Goal: Navigation & Orientation: Understand site structure

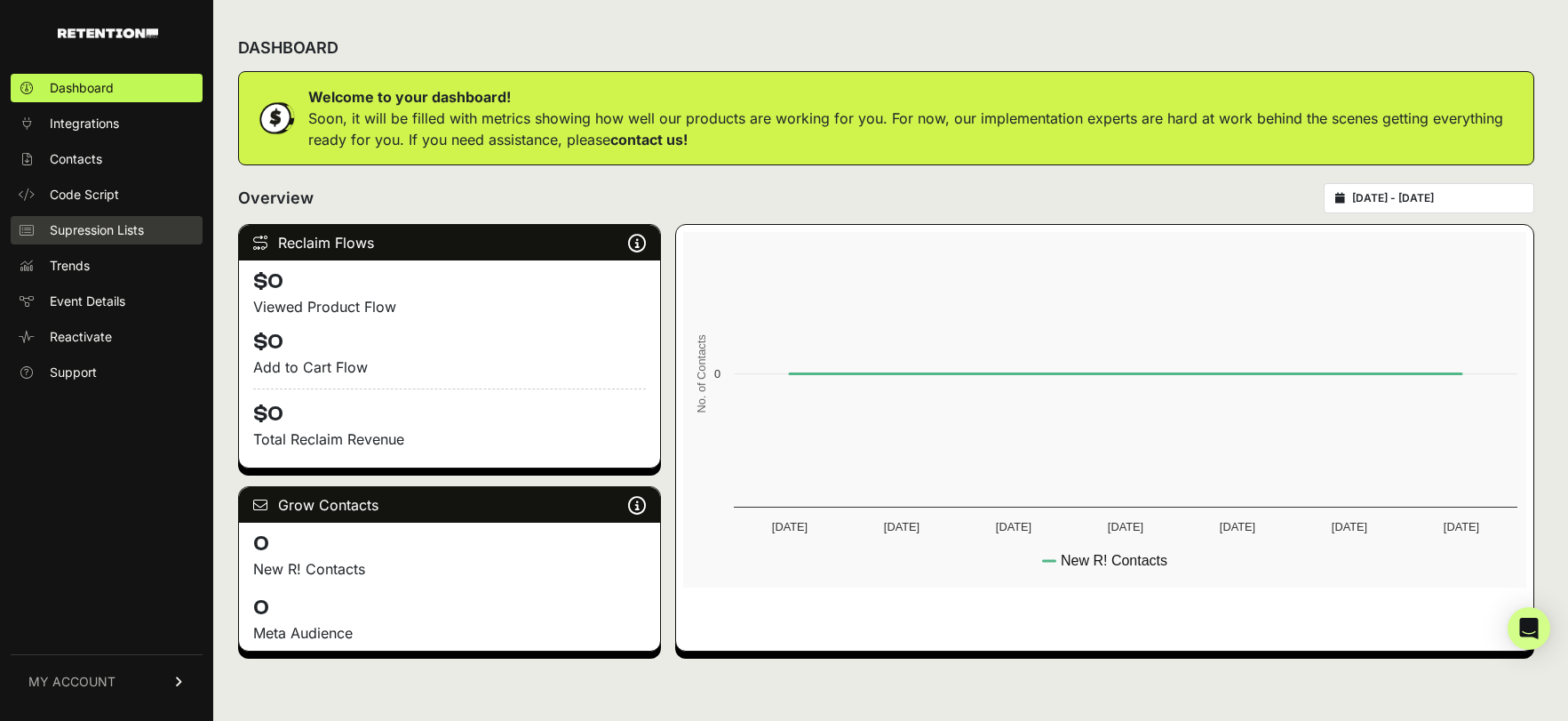
click at [85, 230] on span "Supression Lists" at bounding box center [97, 229] width 94 height 18
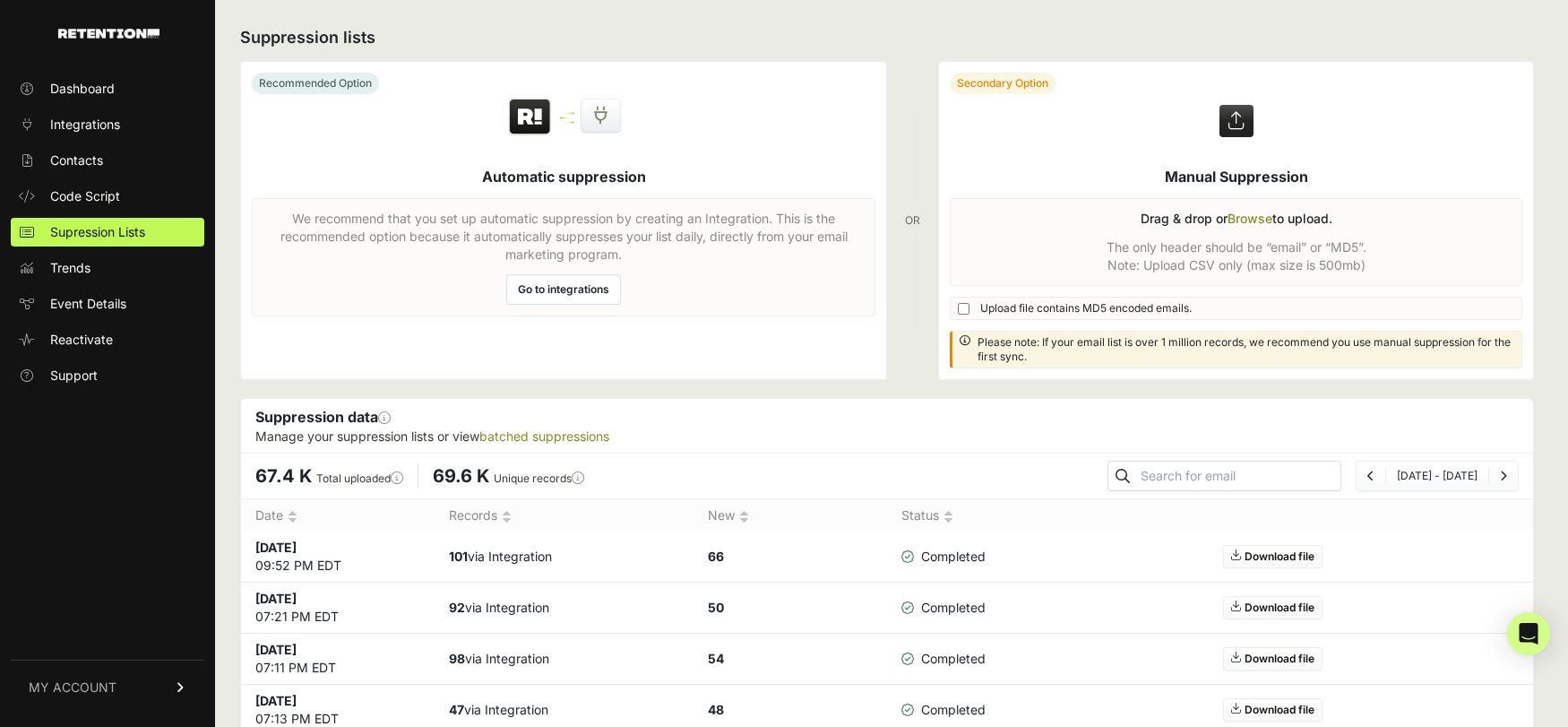
click at [85, 271] on span "Trends" at bounding box center [70, 267] width 40 height 18
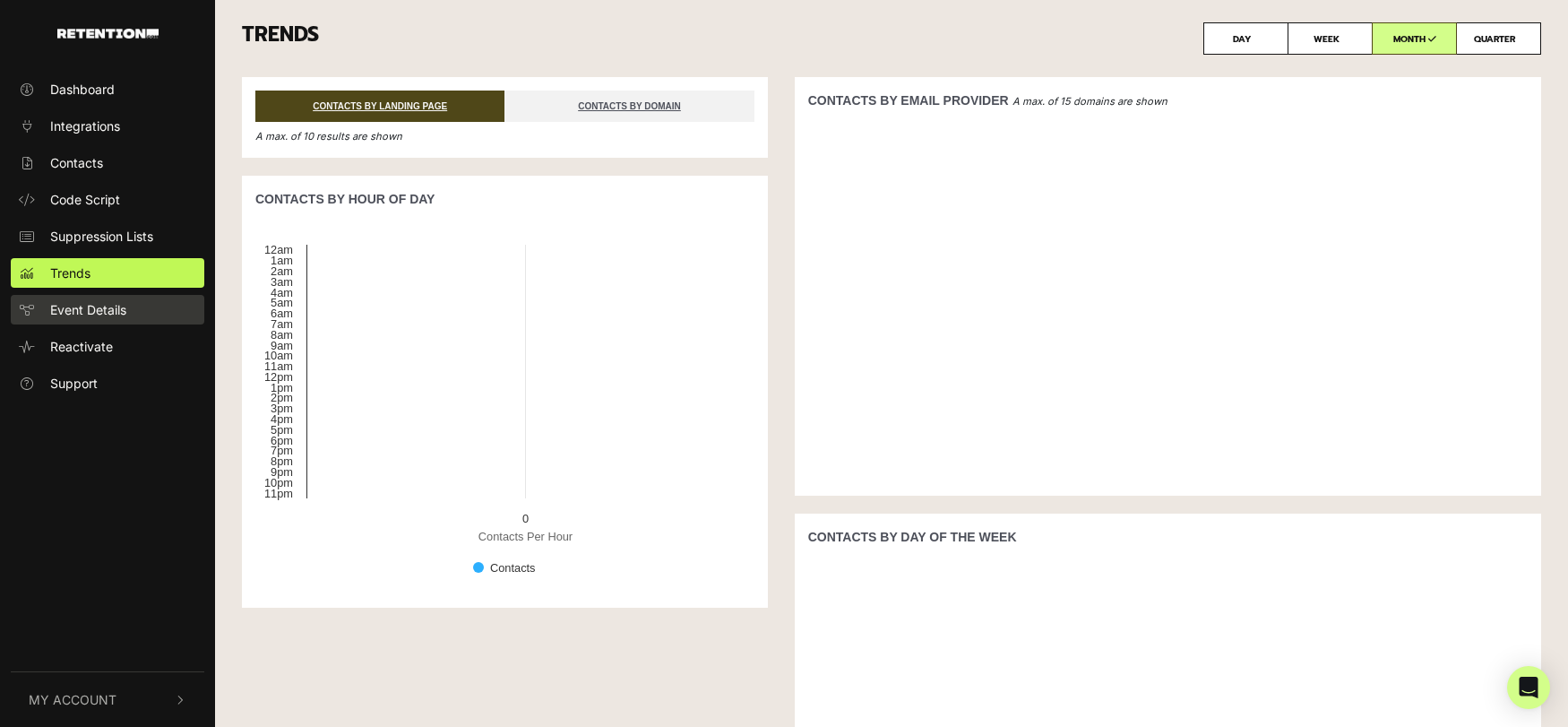
click at [110, 309] on span "Event Details" at bounding box center [89, 309] width 76 height 19
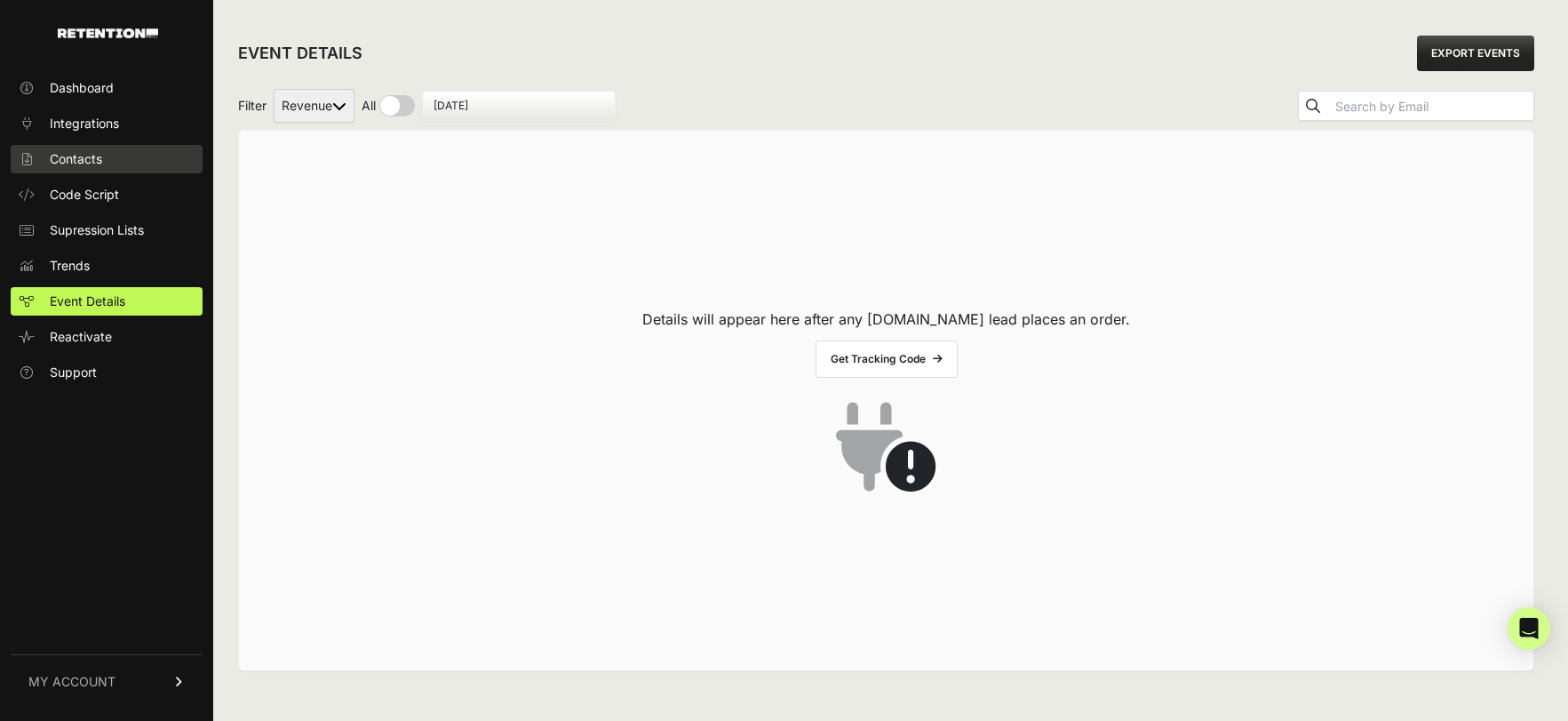
click at [97, 157] on span "Contacts" at bounding box center [76, 158] width 53 height 18
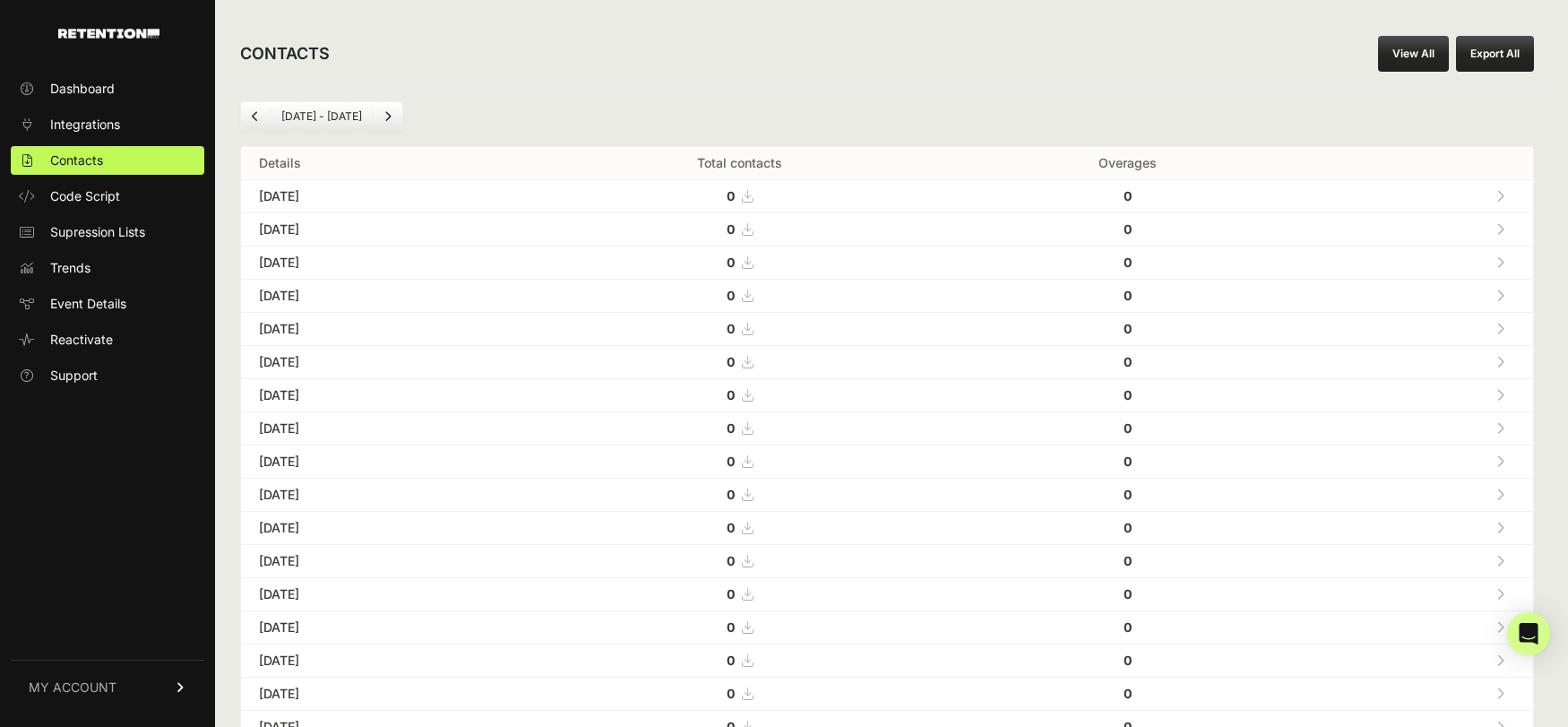
click at [333, 198] on td "Oct 08, 2025" at bounding box center [382, 197] width 281 height 34
drag, startPoint x: 866, startPoint y: 114, endPoint x: 1030, endPoint y: 103, distance: 164.4
click at [873, 117] on div "Sep 08 - Oct 08" at bounding box center [887, 117] width 1293 height 31
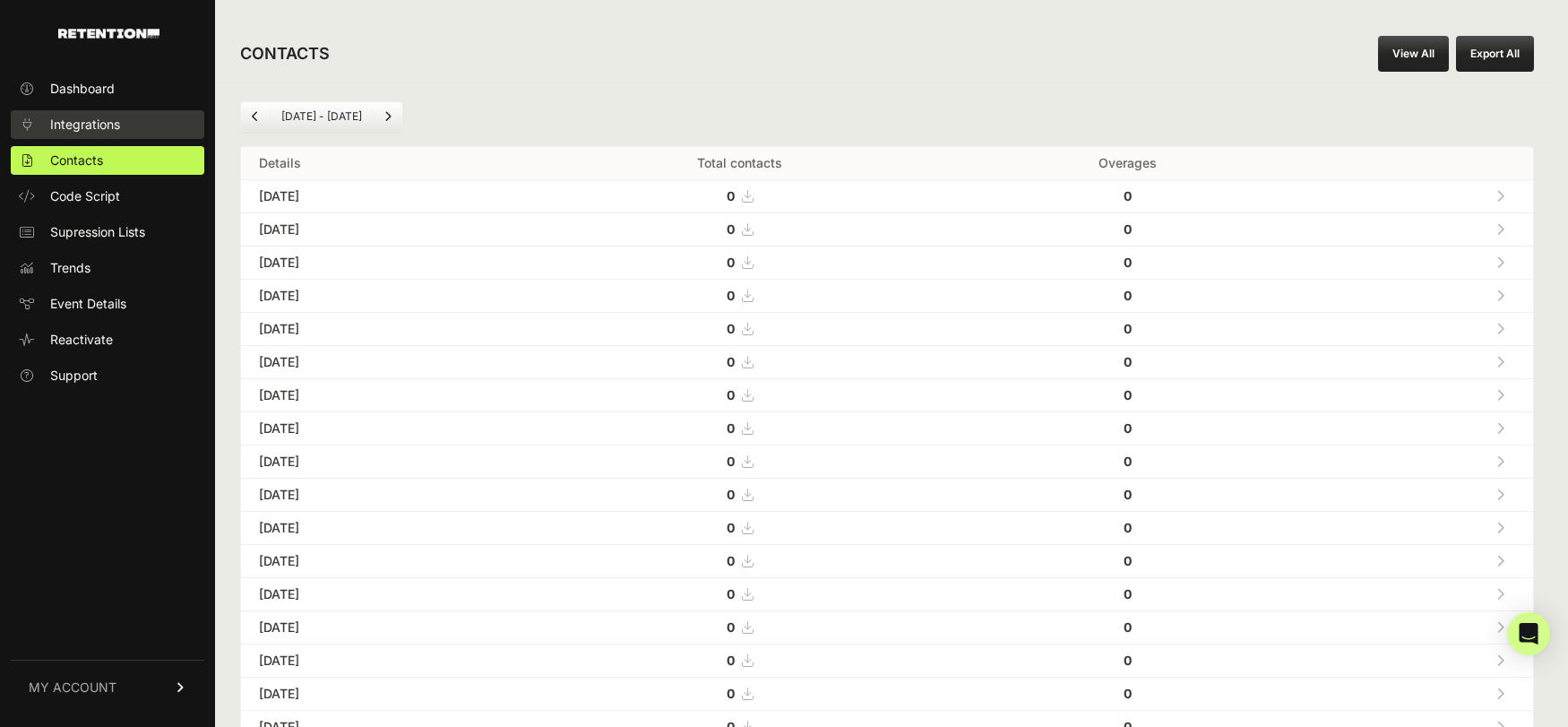
click at [97, 118] on span "Integrations" at bounding box center [85, 124] width 70 height 18
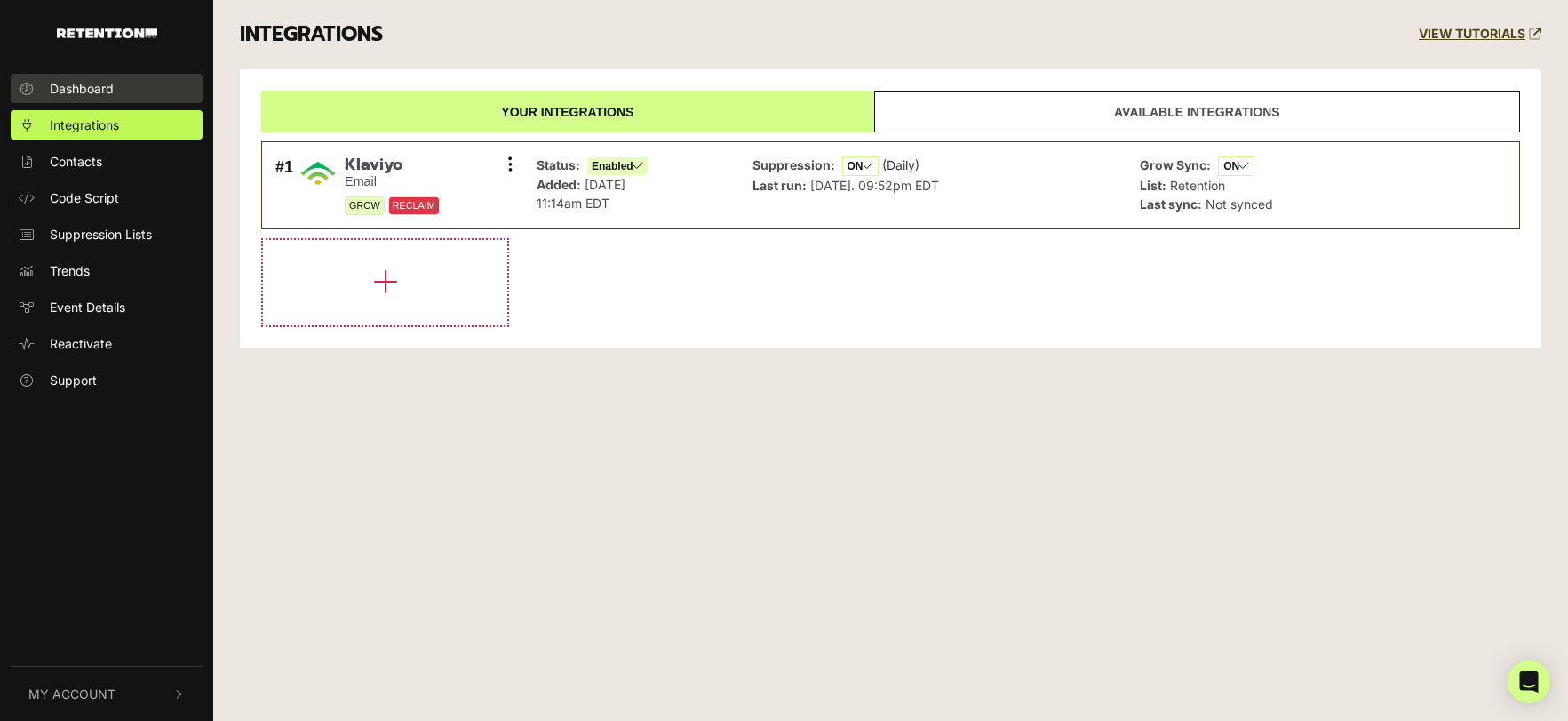
click at [101, 89] on span "Dashboard" at bounding box center [81, 89] width 64 height 18
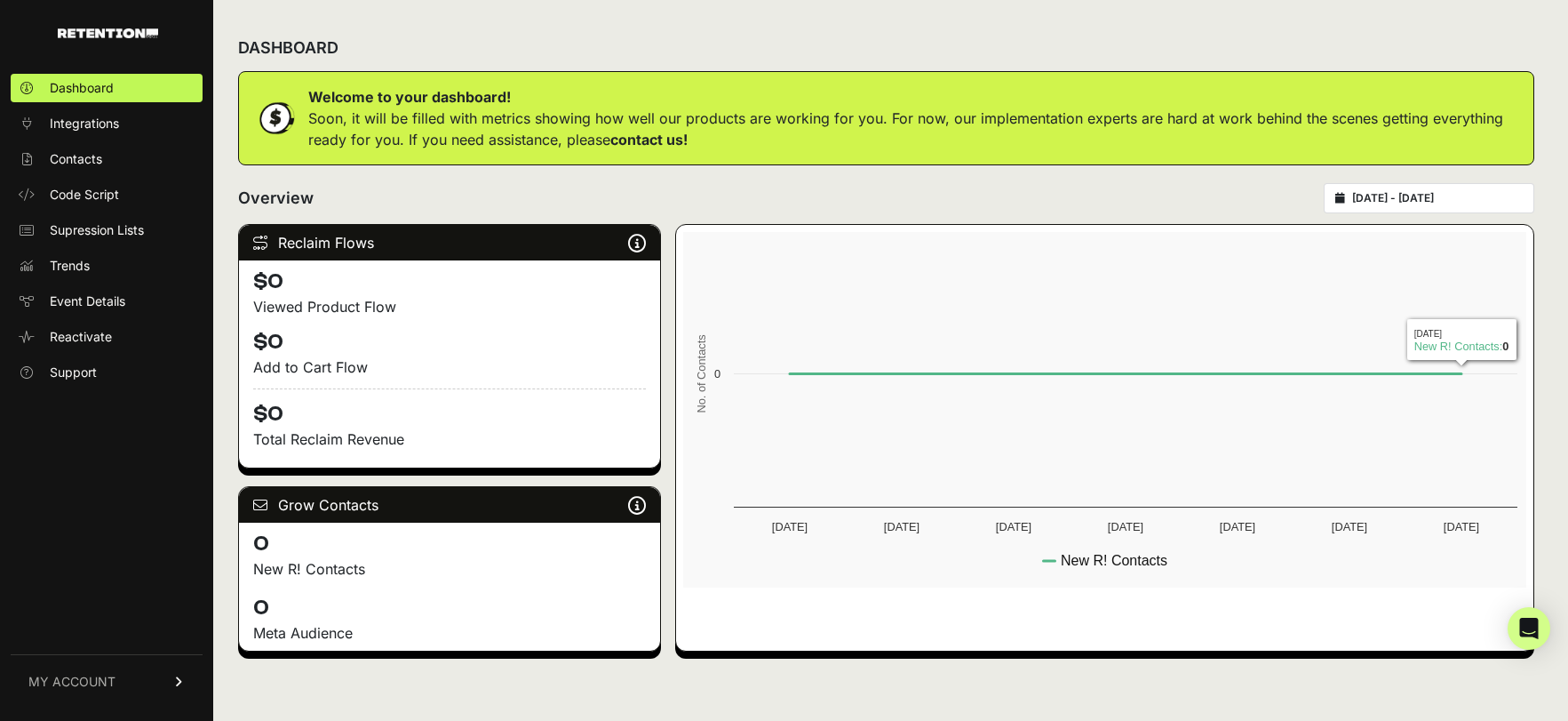
click at [1409, 204] on input "2025-10-02 - 2025-10-08" at bounding box center [1437, 198] width 171 height 14
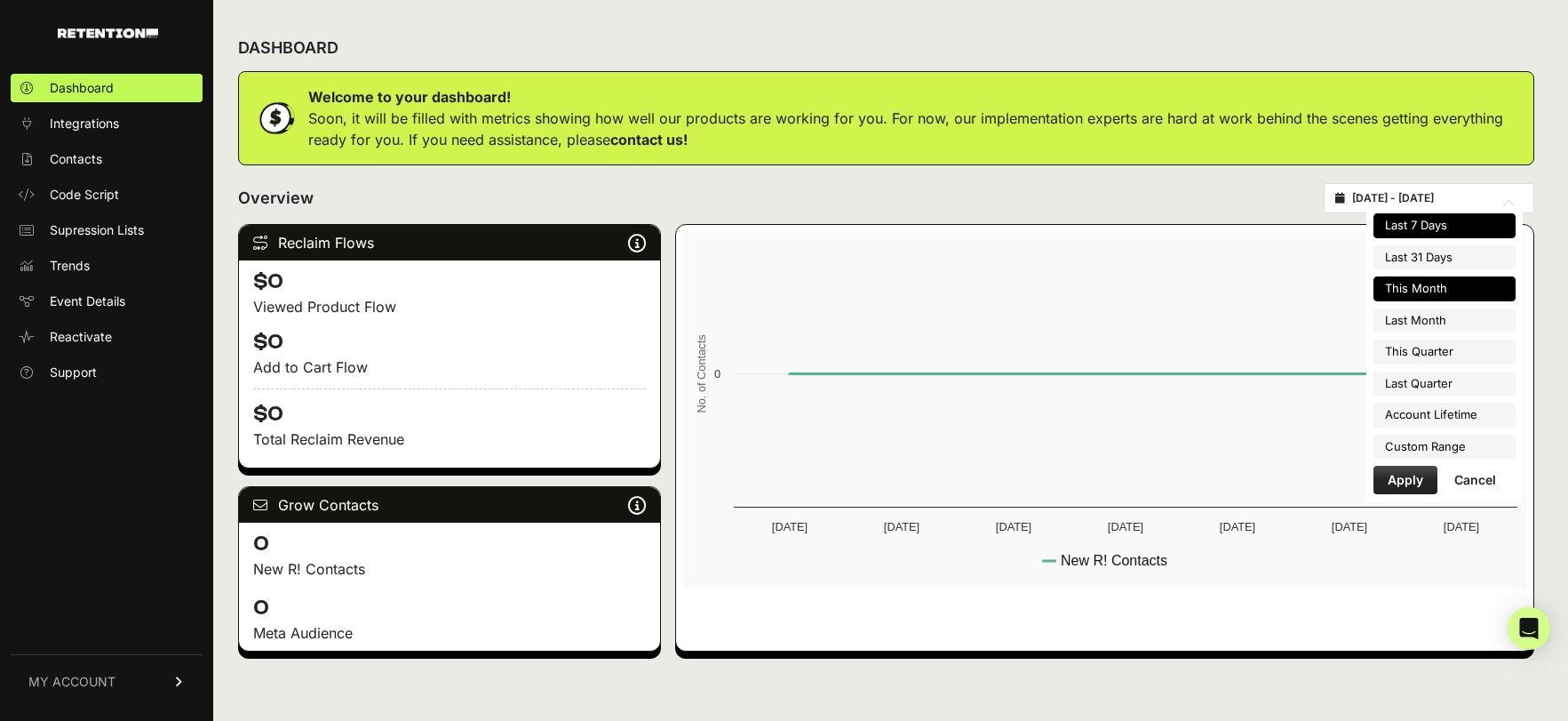
click at [1420, 288] on li "This Month" at bounding box center [1445, 288] width 142 height 25
type input "2025-10-01 - 2025-10-31"
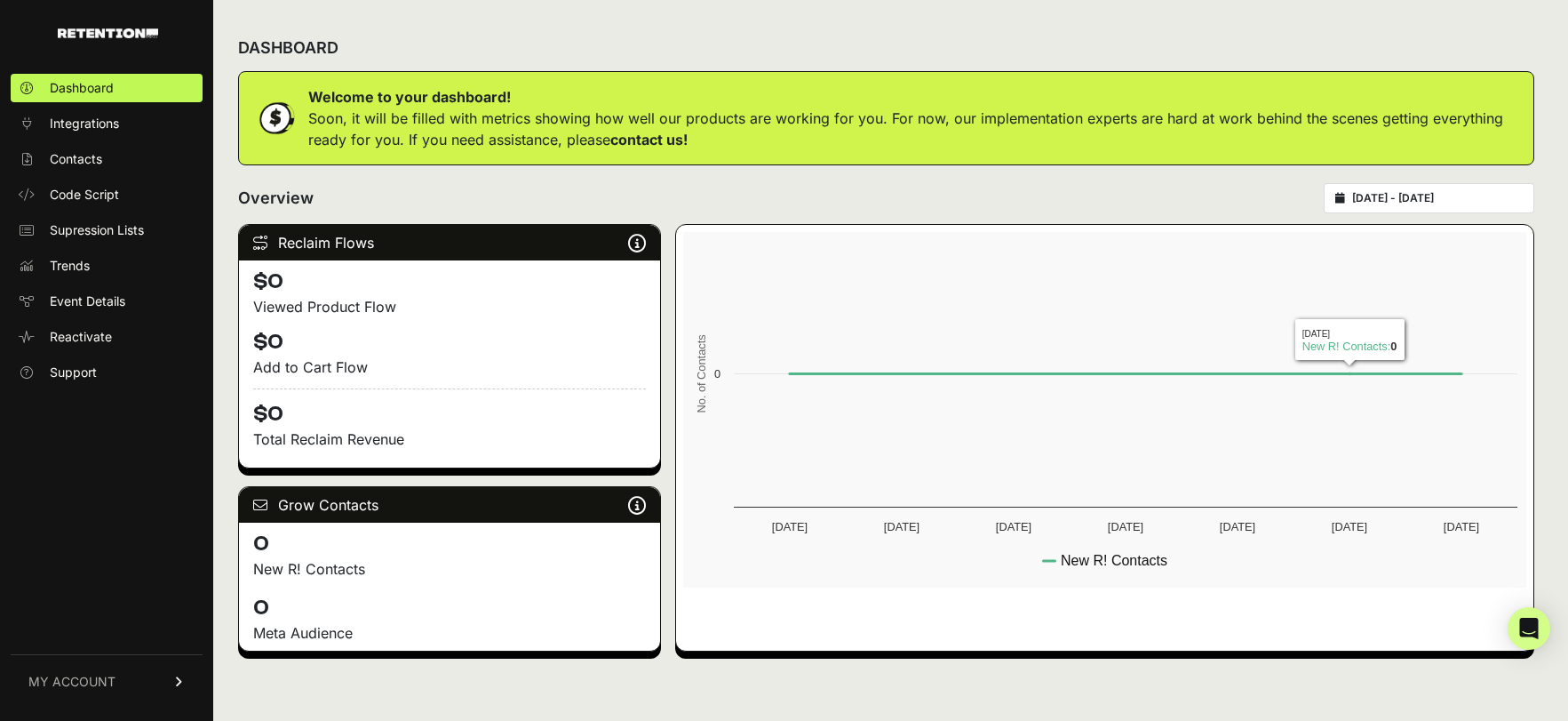
click at [1234, 189] on div "Overview 2025-10-01 - 2025-10-31" at bounding box center [886, 198] width 1296 height 31
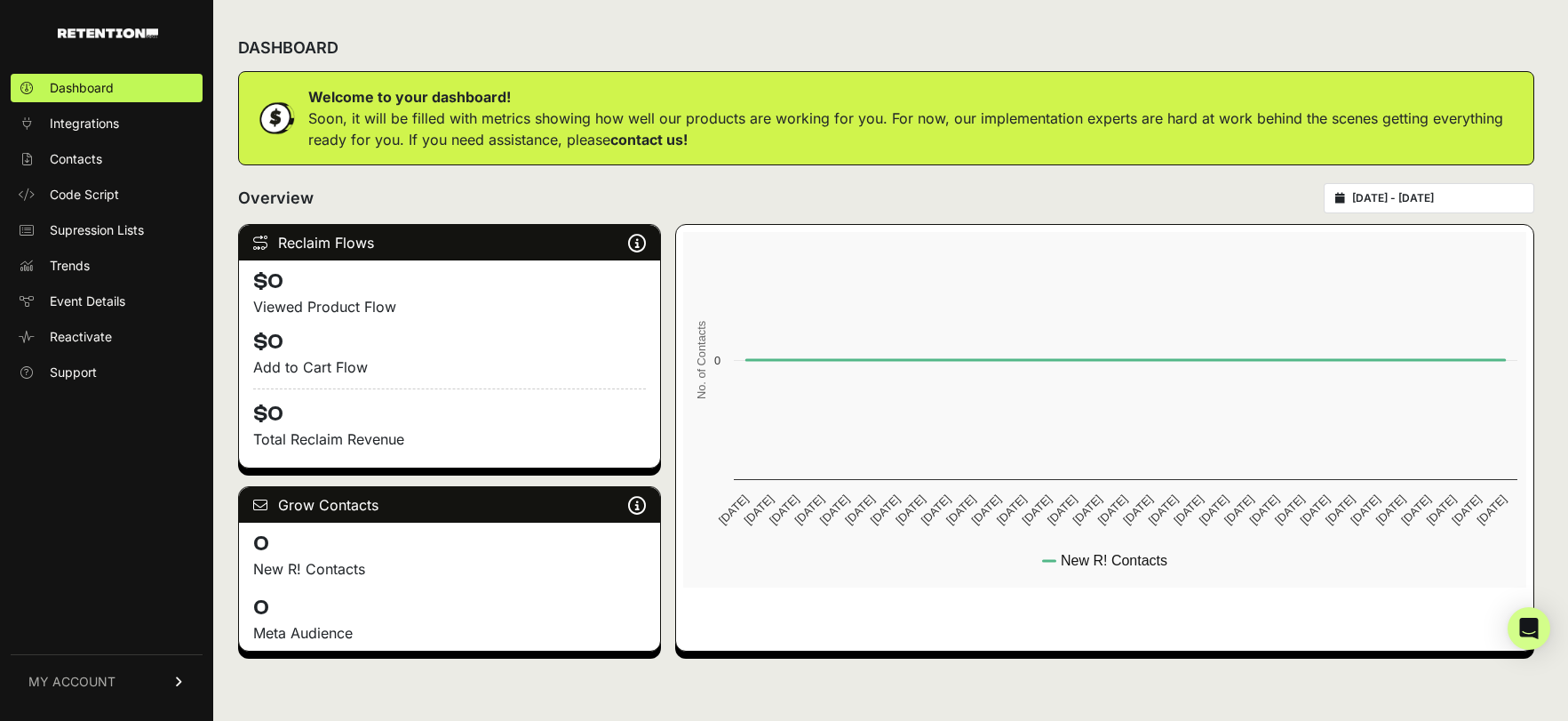
click at [176, 670] on link "MY ACCOUNT" at bounding box center [107, 681] width 192 height 55
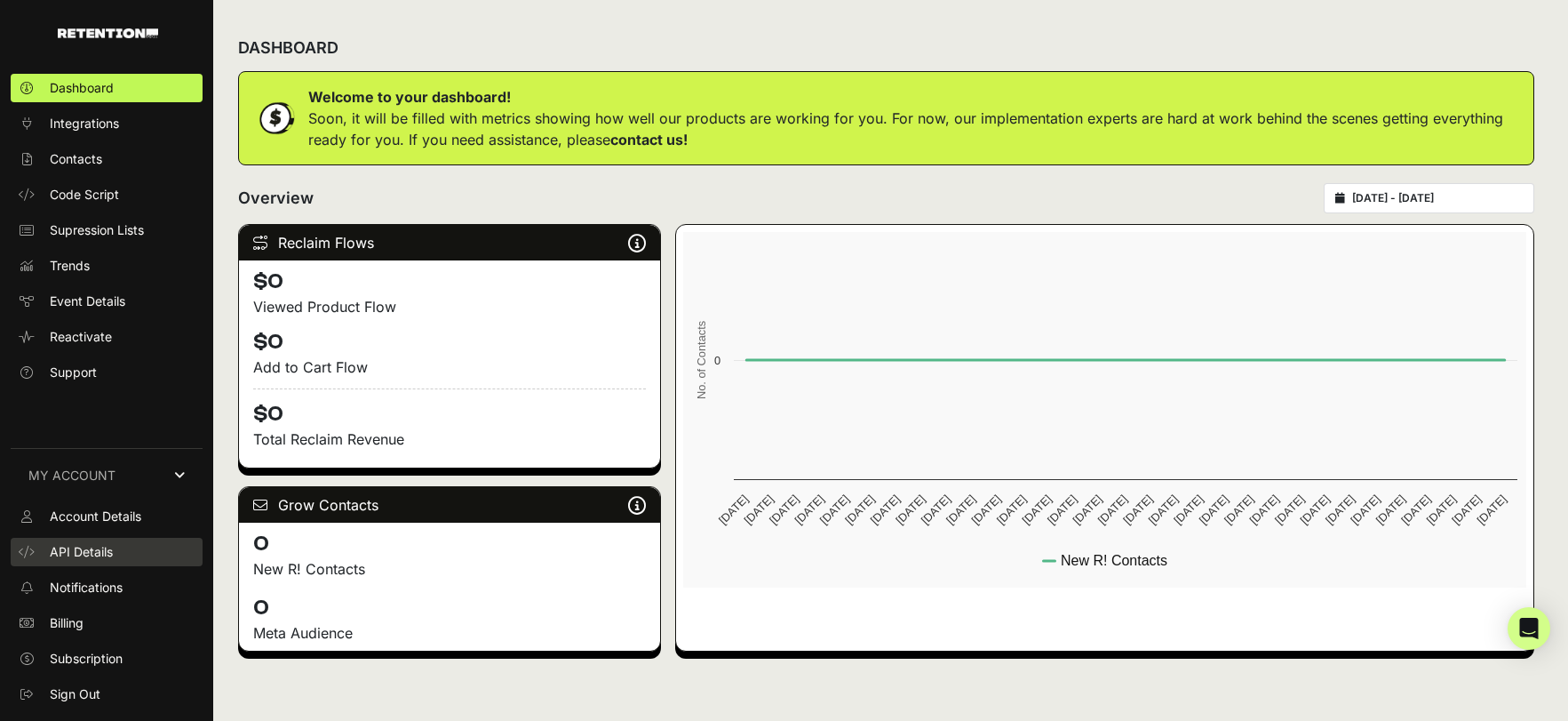
click at [91, 556] on span "API Details" at bounding box center [81, 551] width 63 height 18
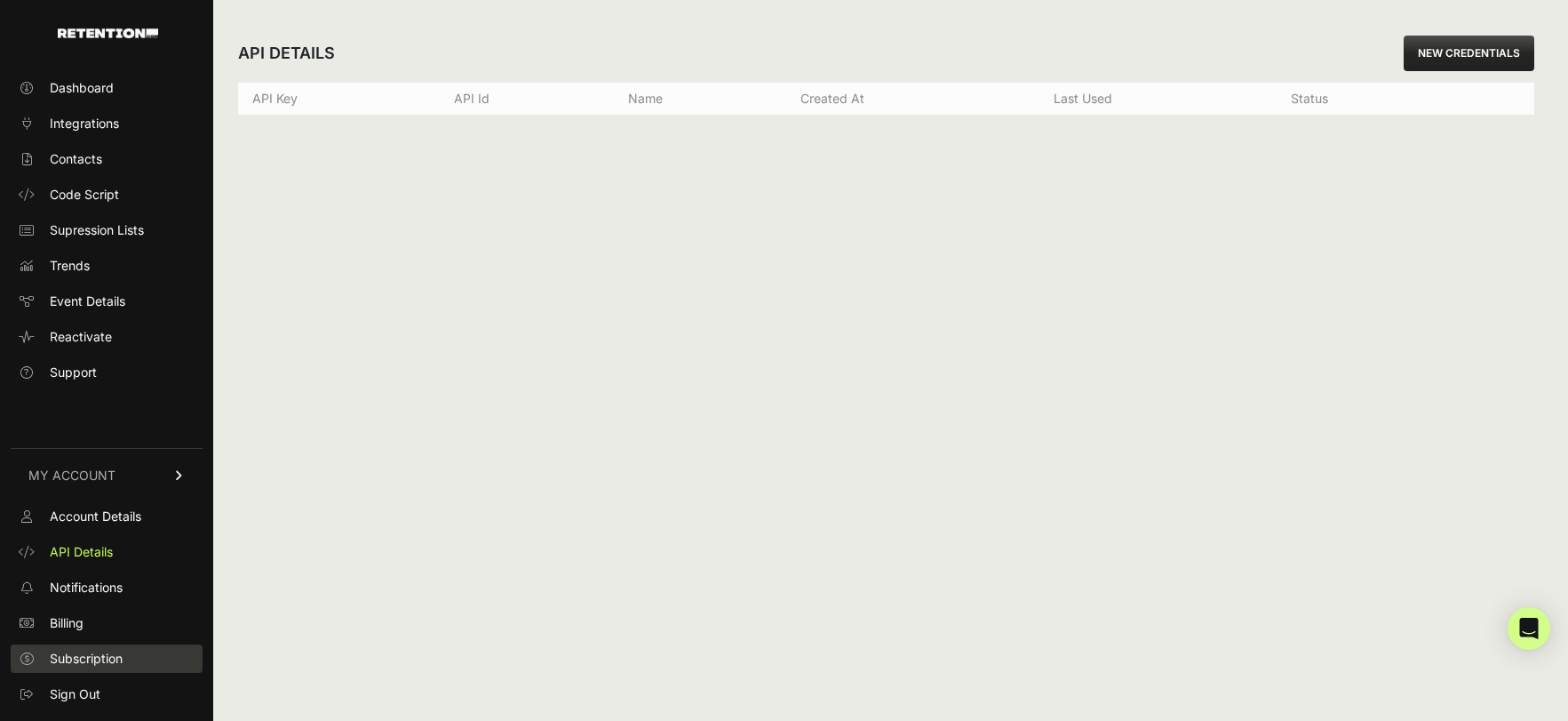
click at [97, 652] on span "Subscription" at bounding box center [86, 658] width 73 height 18
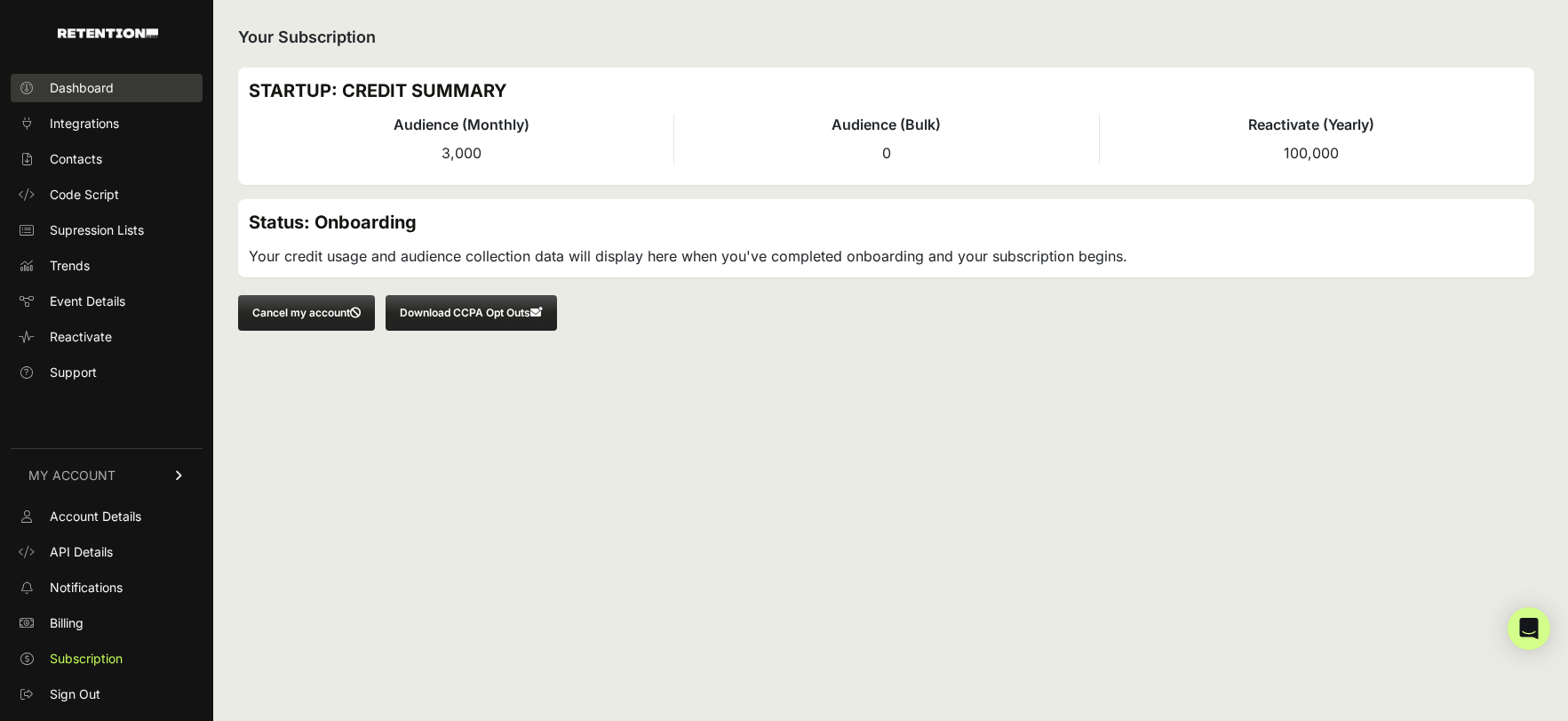
click at [41, 87] on link "Dashboard" at bounding box center [107, 88] width 192 height 29
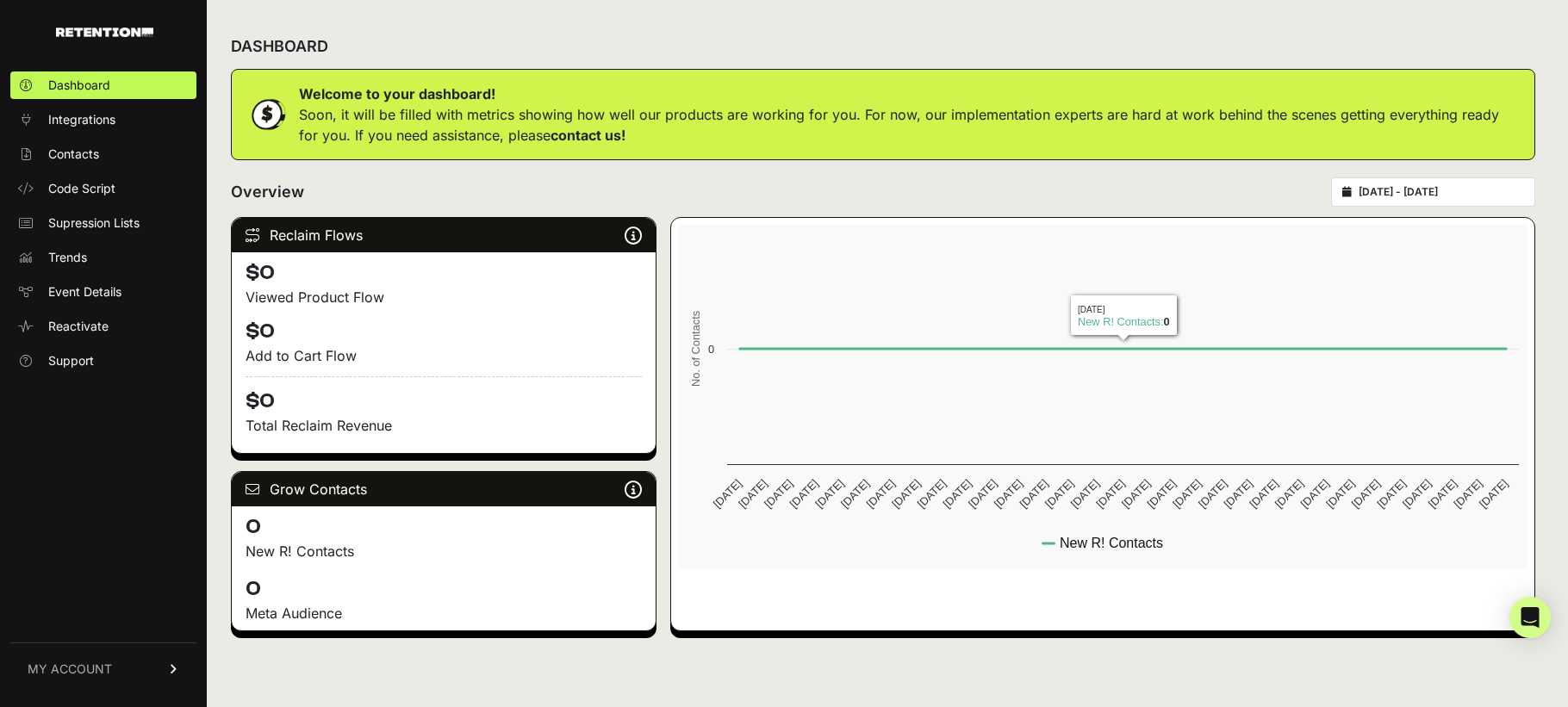
click at [535, 108] on p "Soon, it will be filled with metrics showing how well our products are working …" at bounding box center [909, 125] width 1221 height 41
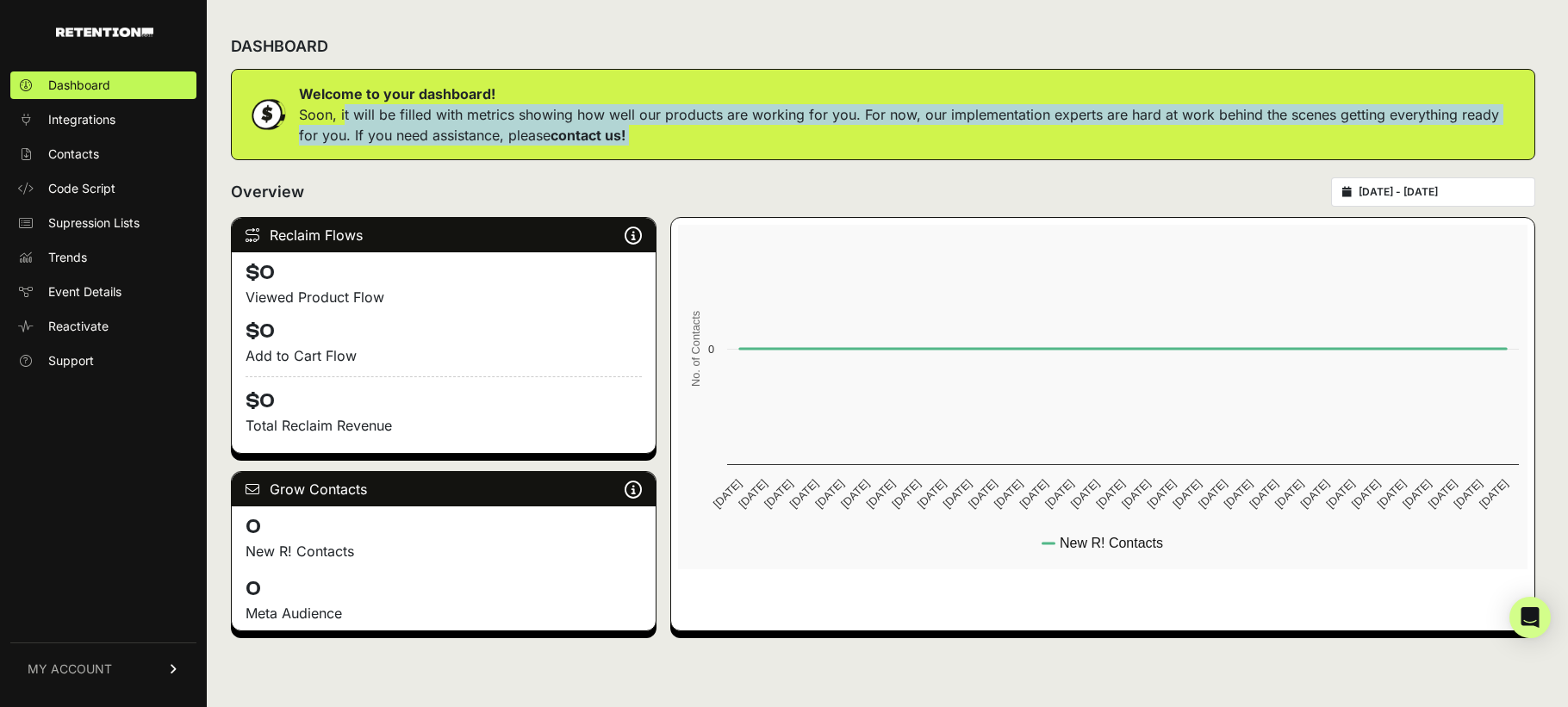
click at [535, 108] on p "Soon, it will be filled with metrics showing how well our products are working …" at bounding box center [909, 125] width 1221 height 41
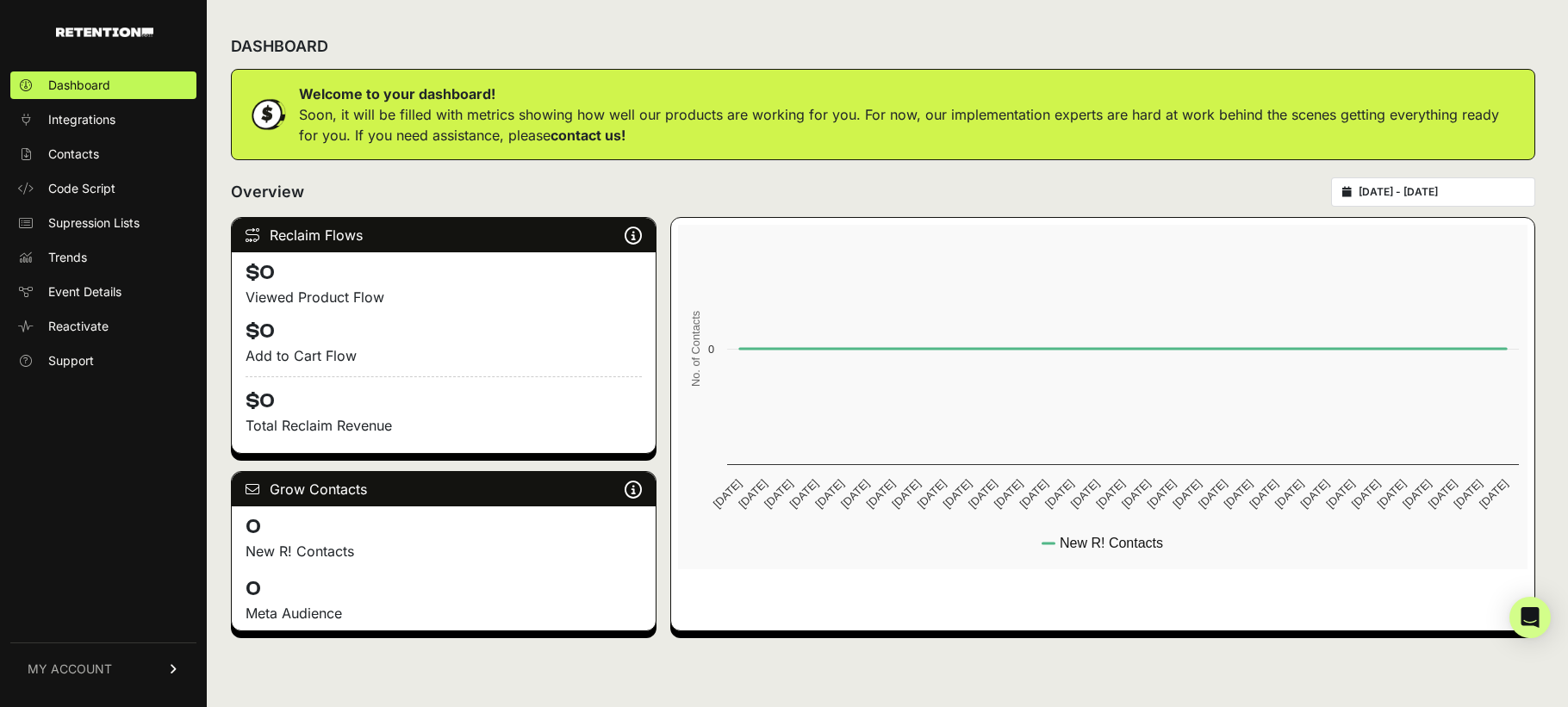
click at [772, 110] on p "Soon, it will be filled with metrics showing how well our products are working …" at bounding box center [909, 125] width 1221 height 41
click at [407, 110] on p "Soon, it will be filled with metrics showing how well our products are working …" at bounding box center [909, 125] width 1221 height 41
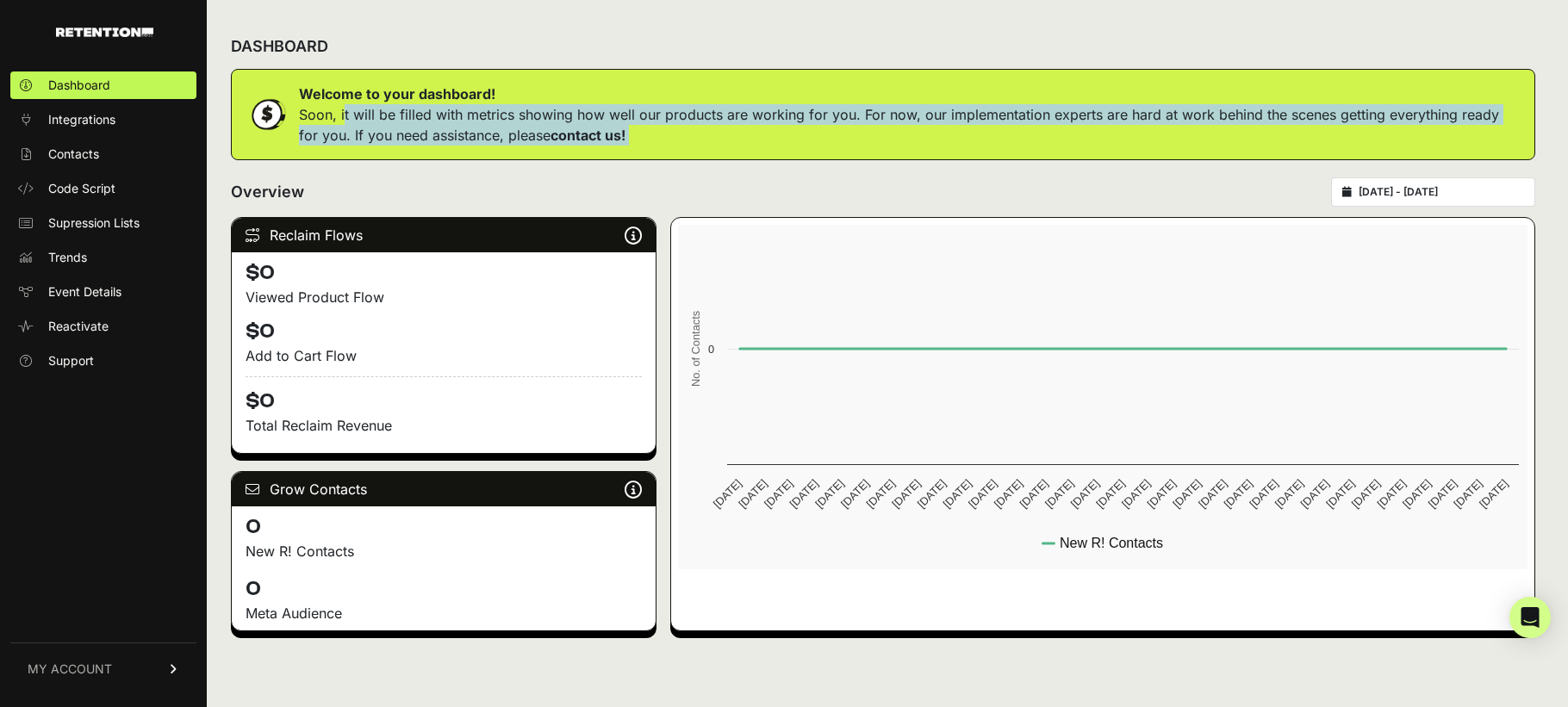
drag, startPoint x: 407, startPoint y: 110, endPoint x: 558, endPoint y: 94, distance: 151.8
click at [408, 110] on p "Soon, it will be filled with metrics showing how well our products are working …" at bounding box center [909, 125] width 1221 height 41
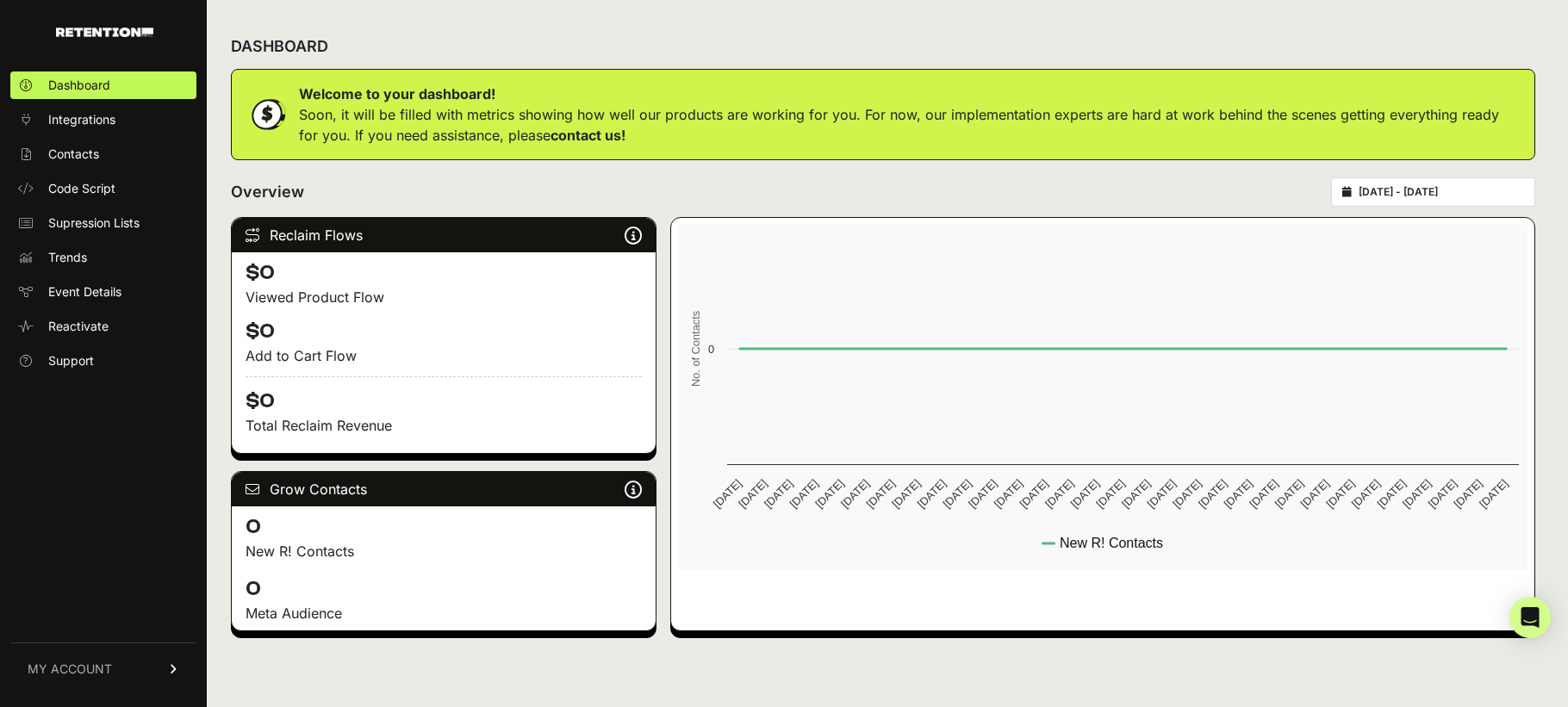
click at [375, 90] on strong "Welcome to your dashboard!" at bounding box center [397, 93] width 196 height 17
click at [376, 90] on strong "Welcome to your dashboard!" at bounding box center [397, 93] width 196 height 17
